Goal: Task Accomplishment & Management: Use online tool/utility

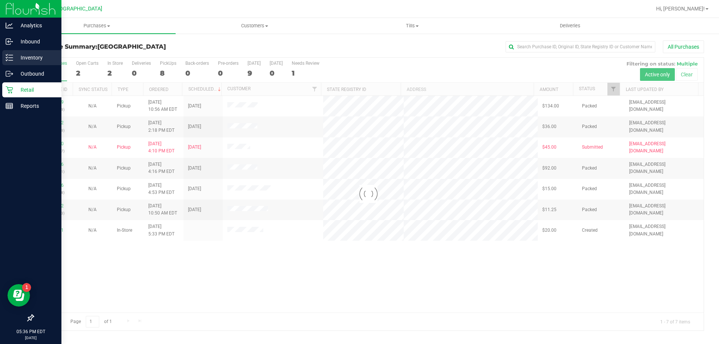
click at [30, 54] on p "Inventory" at bounding box center [35, 57] width 45 height 9
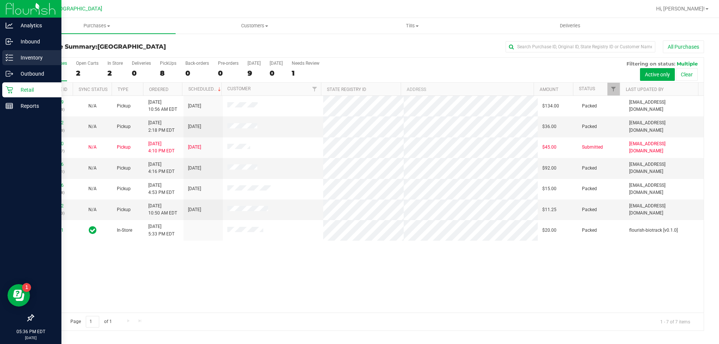
click at [29, 55] on p "Inventory" at bounding box center [35, 57] width 45 height 9
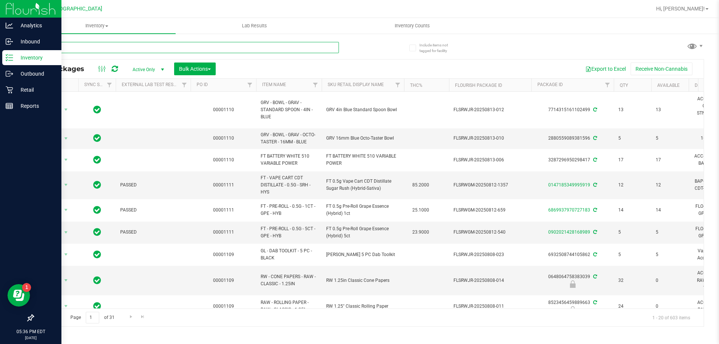
click at [231, 49] on input "text" at bounding box center [186, 47] width 306 height 11
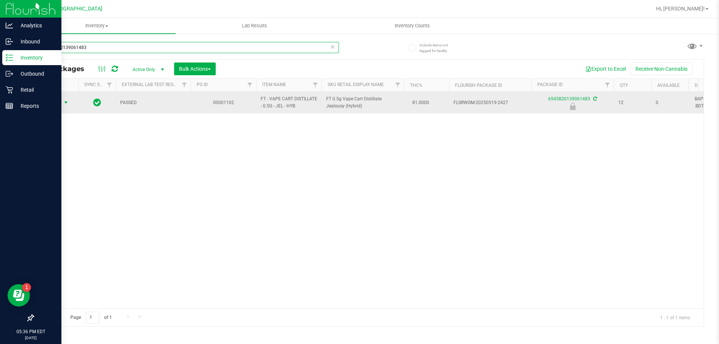
type input "6543820139061483"
click at [60, 100] on span "Action" at bounding box center [51, 102] width 20 height 10
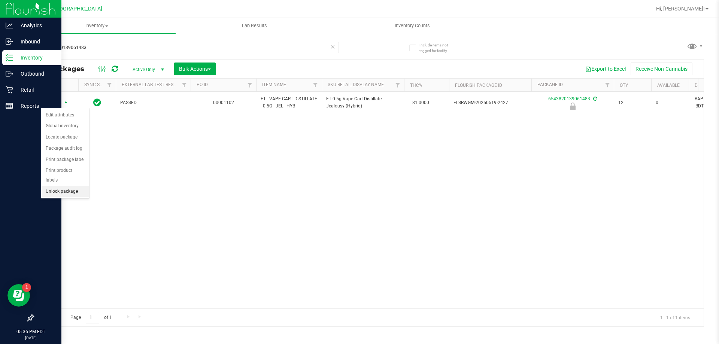
click at [63, 186] on li "Unlock package" at bounding box center [65, 191] width 48 height 11
